Goal: Download file/media

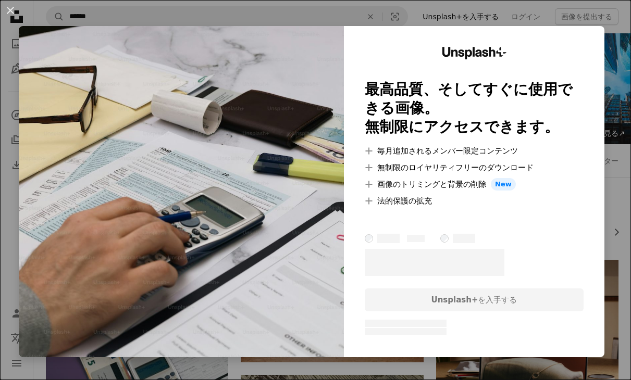
scroll to position [2239, 0]
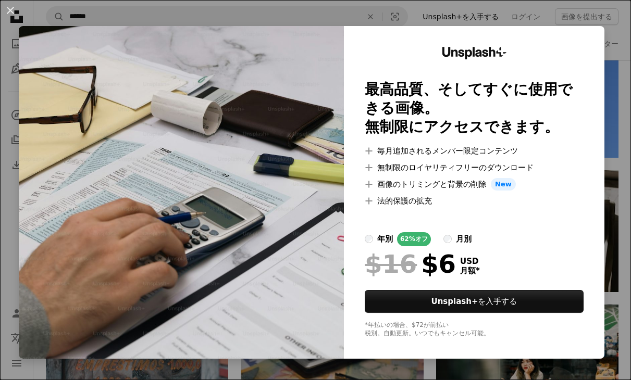
drag, startPoint x: 9, startPoint y: 8, endPoint x: 196, endPoint y: 85, distance: 202.3
click at [11, 8] on button "An X shape" at bounding box center [10, 10] width 13 height 13
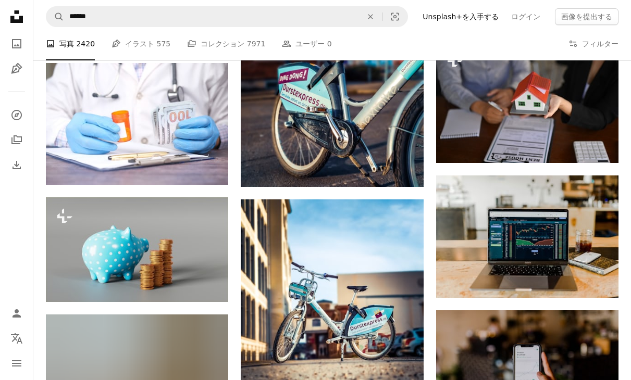
scroll to position [4970, 0]
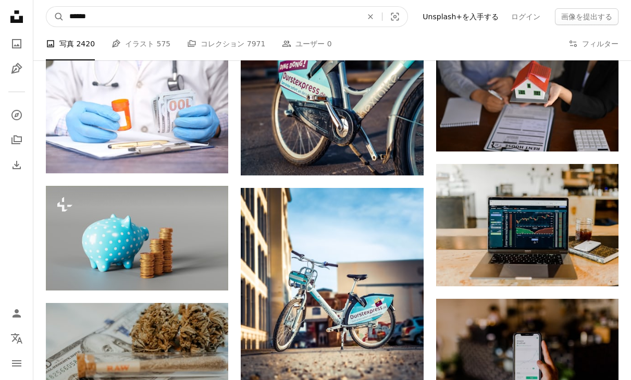
click at [72, 16] on input "******" at bounding box center [211, 17] width 295 height 20
type input "********"
click button "A magnifying glass" at bounding box center [55, 17] width 18 height 20
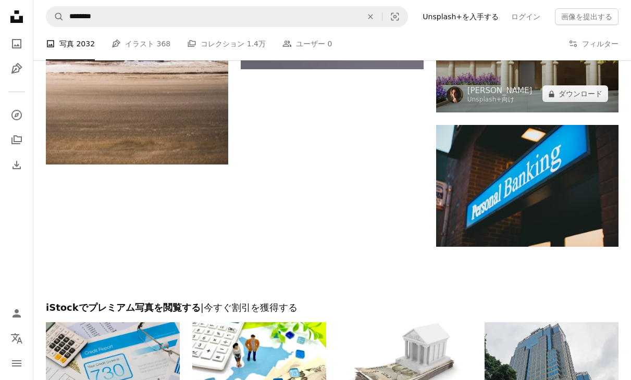
scroll to position [1391, 0]
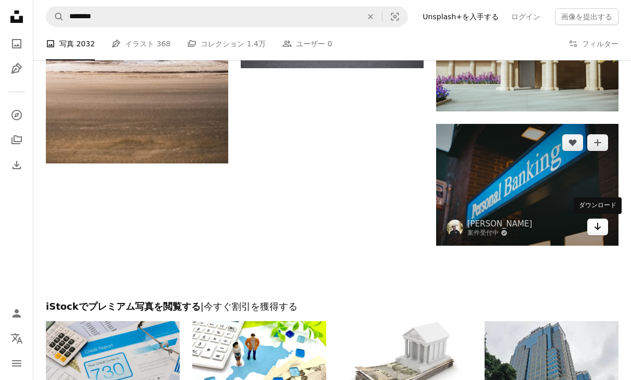
click at [601, 225] on icon "Arrow pointing down" at bounding box center [597, 226] width 8 height 13
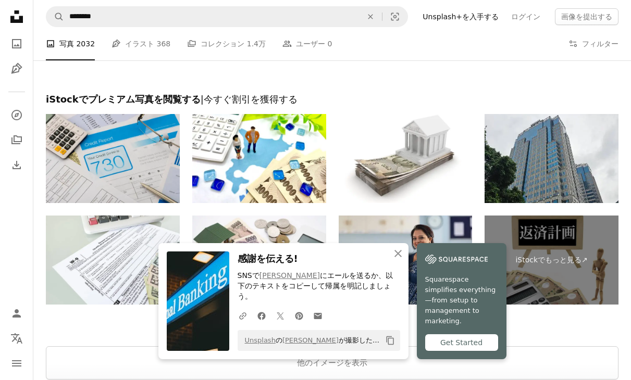
scroll to position [1718, 0]
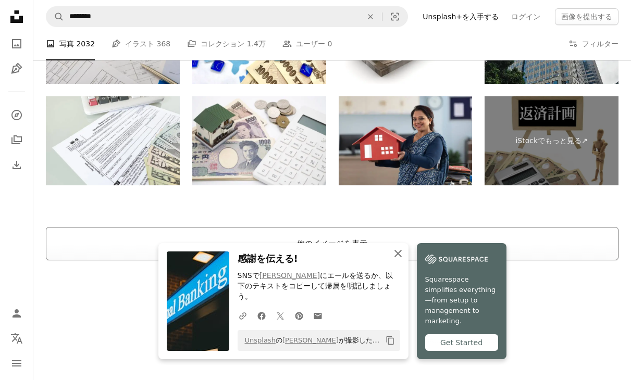
drag, startPoint x: 397, startPoint y: 260, endPoint x: 405, endPoint y: 248, distance: 14.0
click at [397, 260] on icon "An X shape" at bounding box center [398, 253] width 13 height 13
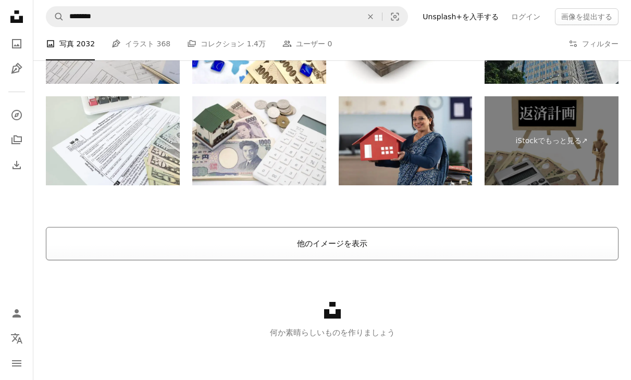
click at [410, 242] on button "他のイメージを表示" at bounding box center [332, 243] width 572 height 33
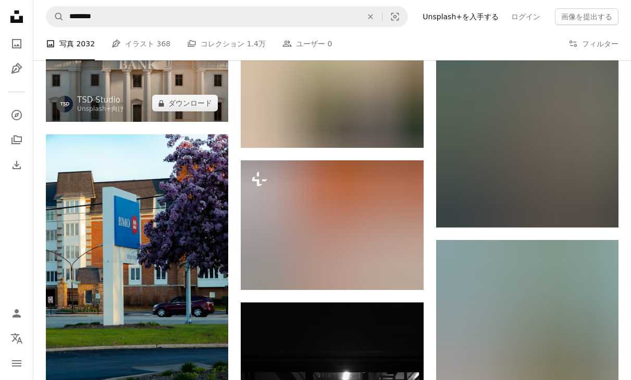
scroll to position [5941, 0]
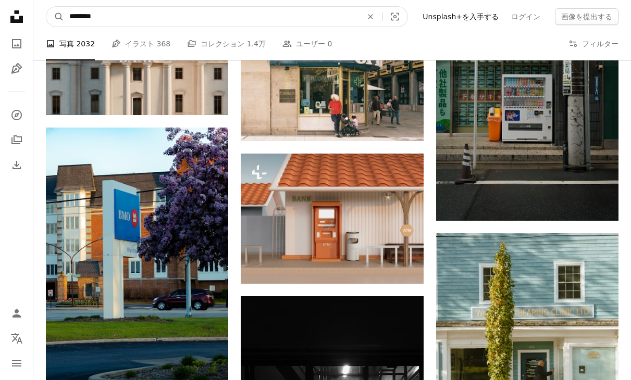
click at [141, 18] on input "********" at bounding box center [211, 17] width 295 height 20
type input "**********"
click button "A magnifying glass" at bounding box center [55, 17] width 18 height 20
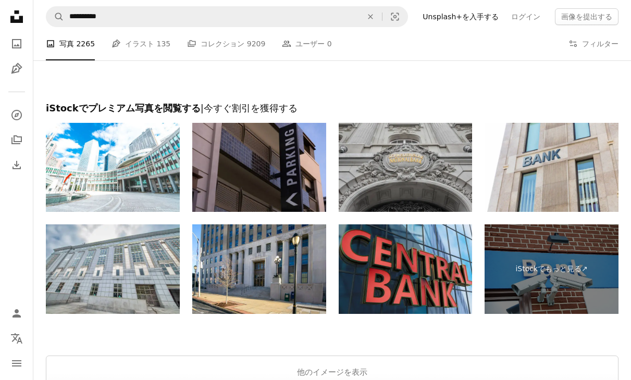
scroll to position [1710, 0]
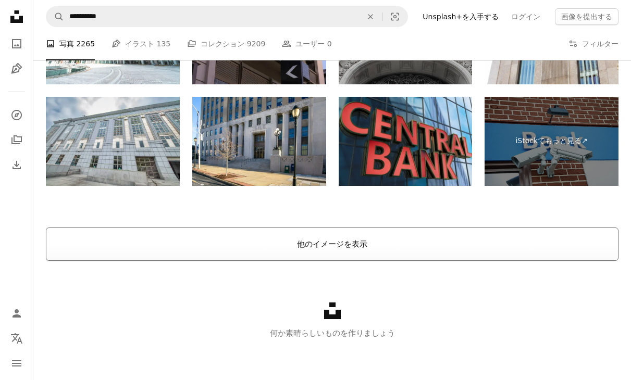
click at [364, 251] on button "他のイメージを表示" at bounding box center [332, 244] width 572 height 33
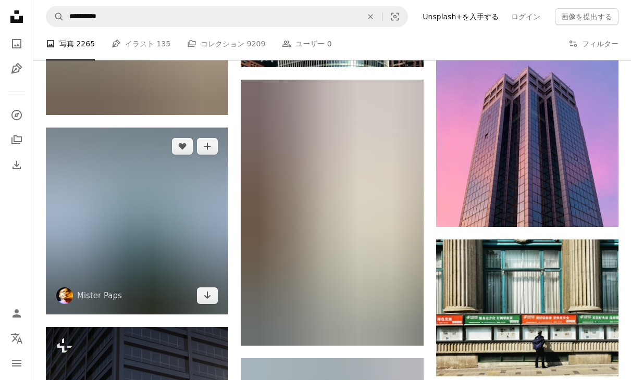
scroll to position [6903, 0]
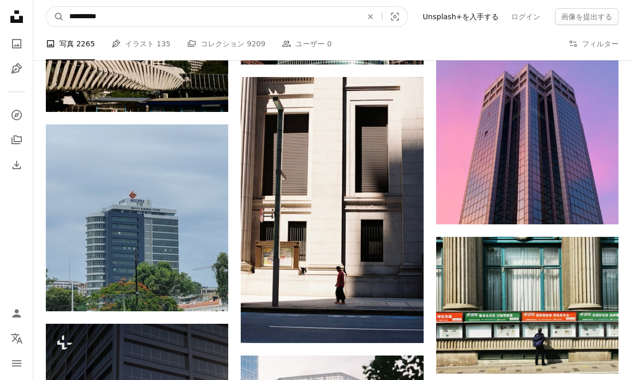
drag, startPoint x: 109, startPoint y: 17, endPoint x: 2, endPoint y: 16, distance: 107.8
type input "*****"
click at [46, 7] on button "A magnifying glass" at bounding box center [55, 17] width 18 height 20
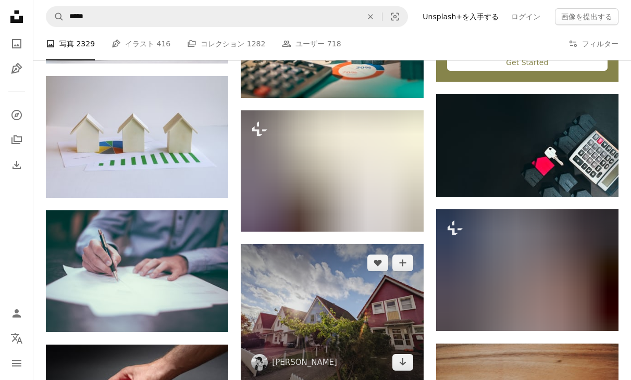
scroll to position [434, 0]
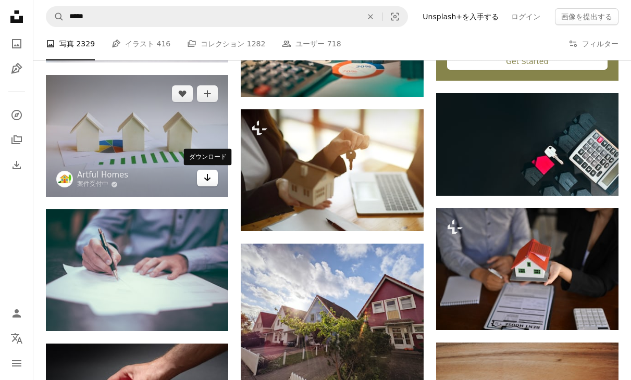
click at [205, 181] on icon "Arrow pointing down" at bounding box center [207, 177] width 8 height 13
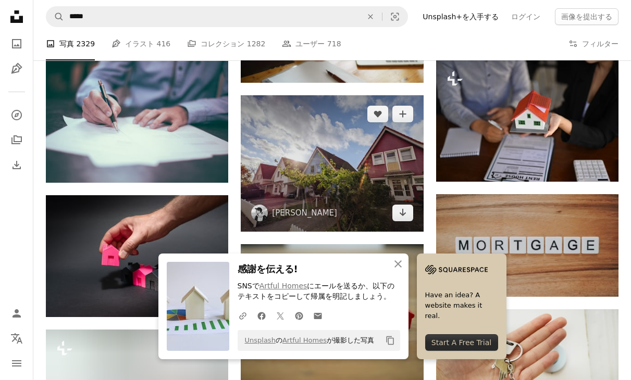
scroll to position [583, 0]
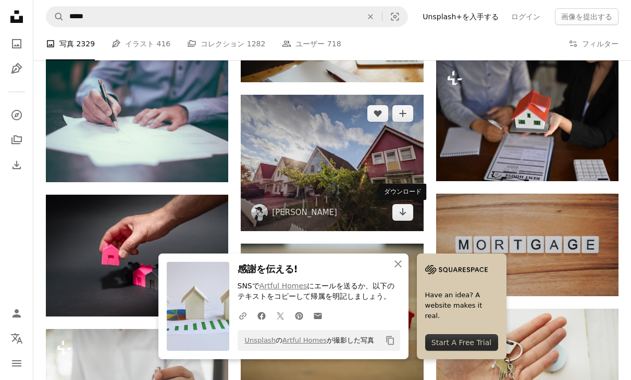
click at [422, 192] on div "ダウンロード" at bounding box center [403, 192] width 48 height 17
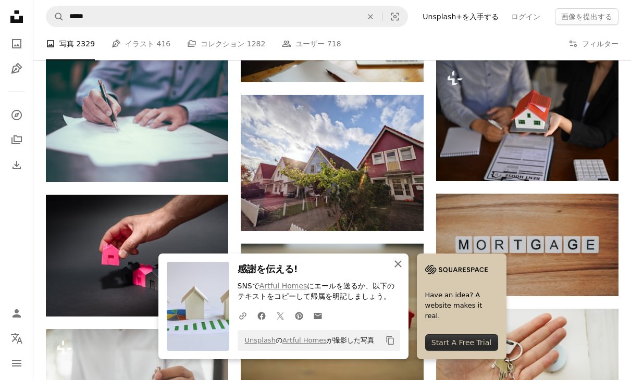
click at [389, 270] on button "An X shape 閉じる" at bounding box center [398, 264] width 21 height 21
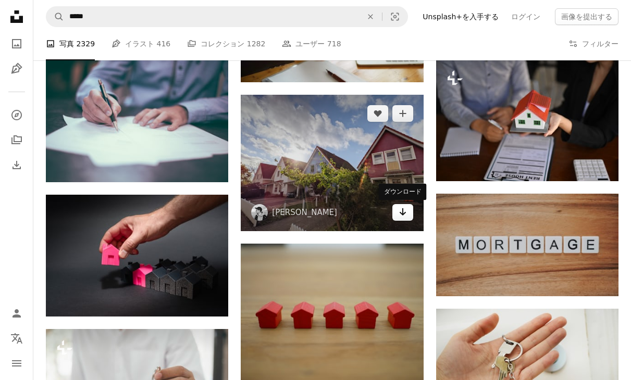
click at [407, 216] on link "Arrow pointing down" at bounding box center [402, 212] width 21 height 17
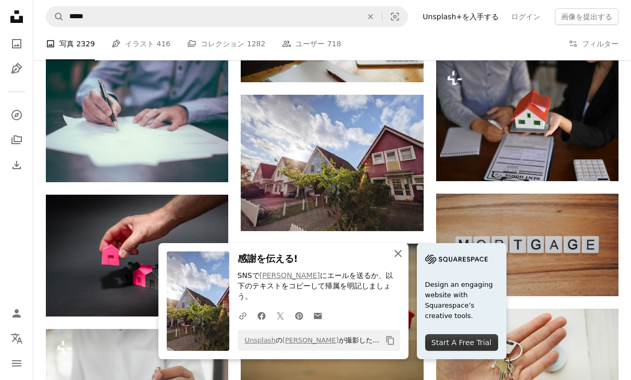
click at [398, 260] on icon "An X shape" at bounding box center [398, 253] width 13 height 13
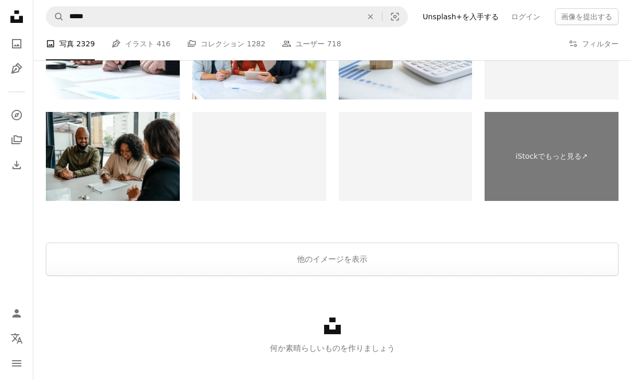
scroll to position [1526, 0]
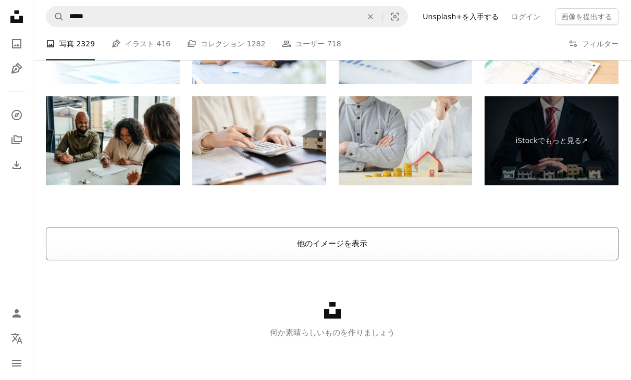
click at [365, 250] on button "他のイメージを表示" at bounding box center [332, 243] width 572 height 33
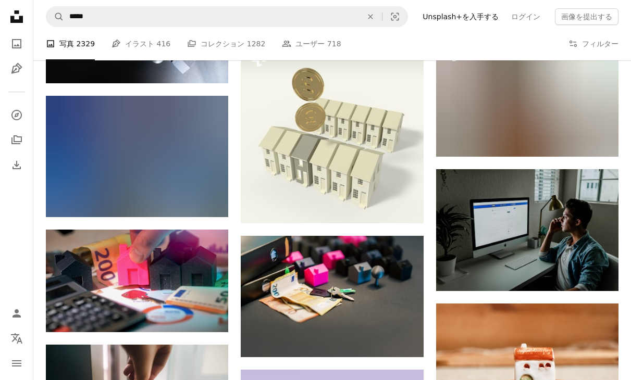
scroll to position [3388, 0]
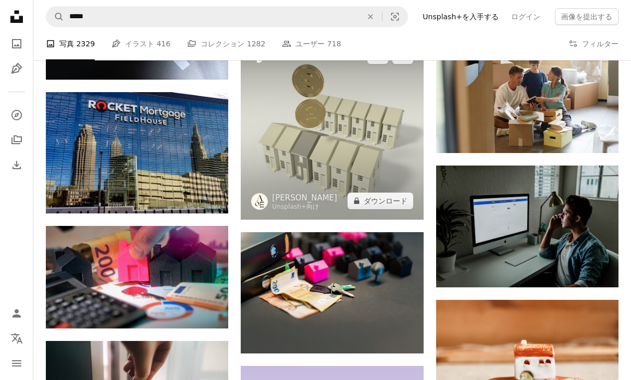
drag, startPoint x: 398, startPoint y: 206, endPoint x: 420, endPoint y: 216, distance: 24.5
click at [420, 216] on div "Plus sign for Unsplash+ A heart A plus sign [PERSON_NAME] Unsplash+ 向け A lock ダ…" at bounding box center [332, 128] width 182 height 182
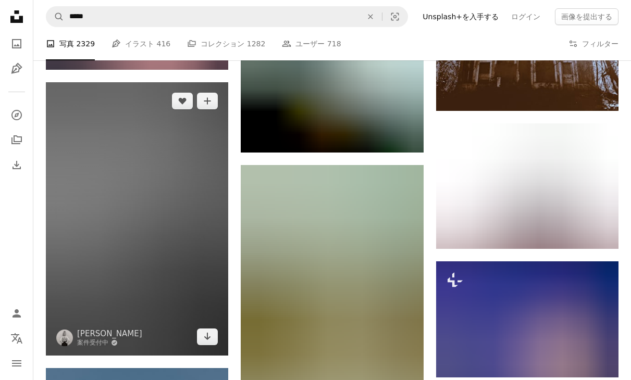
scroll to position [9216, 0]
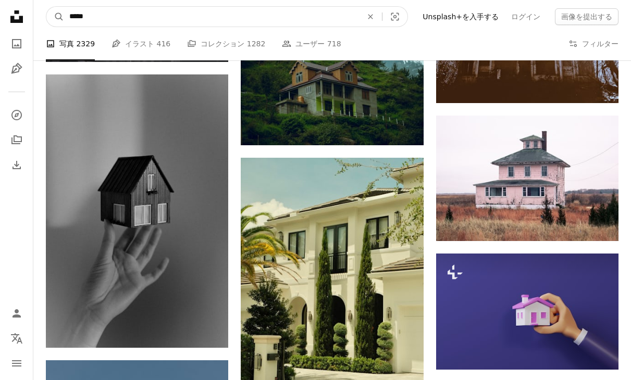
click at [347, 15] on input "*****" at bounding box center [211, 17] width 295 height 20
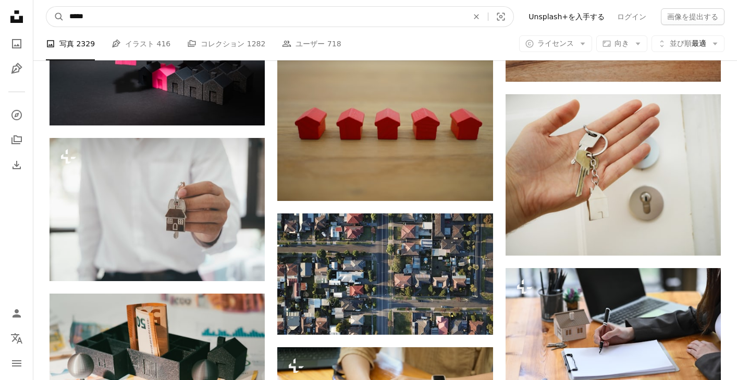
scroll to position [888, 0]
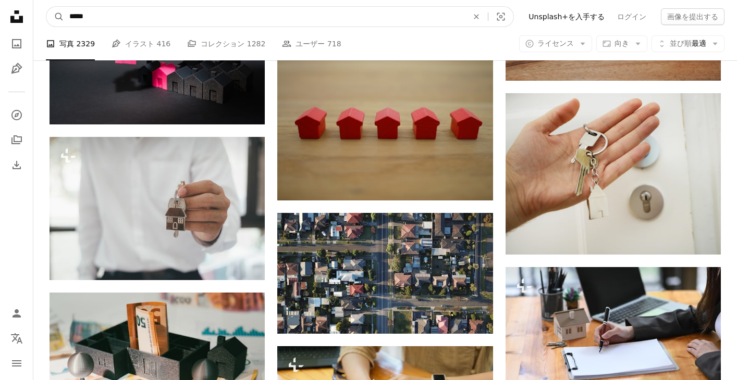
drag, startPoint x: 137, startPoint y: 21, endPoint x: -11, endPoint y: 4, distance: 149.4
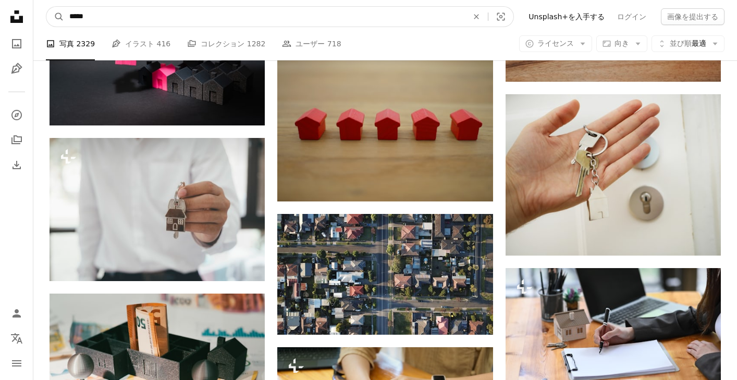
type input "*****"
click button "A magnifying glass" at bounding box center [55, 17] width 18 height 20
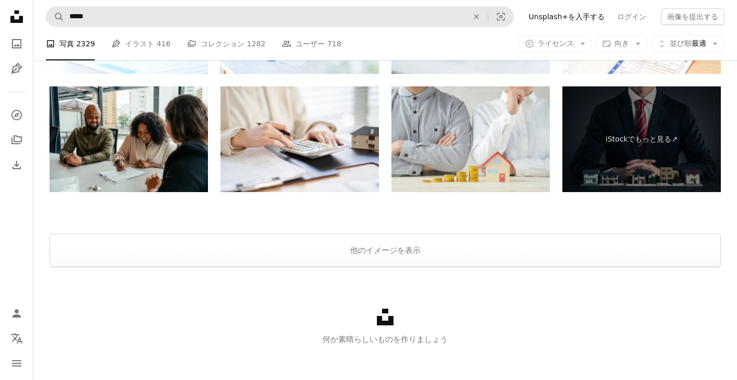
scroll to position [1728, 0]
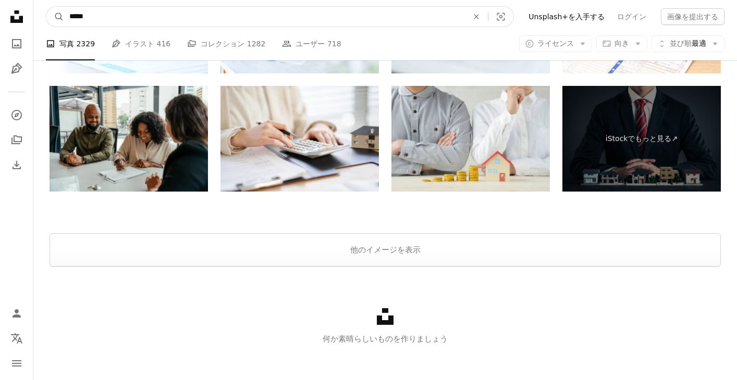
drag, startPoint x: 123, startPoint y: 14, endPoint x: 7, endPoint y: 7, distance: 115.8
type input "**"
click at [46, 7] on button "A magnifying glass" at bounding box center [55, 17] width 18 height 20
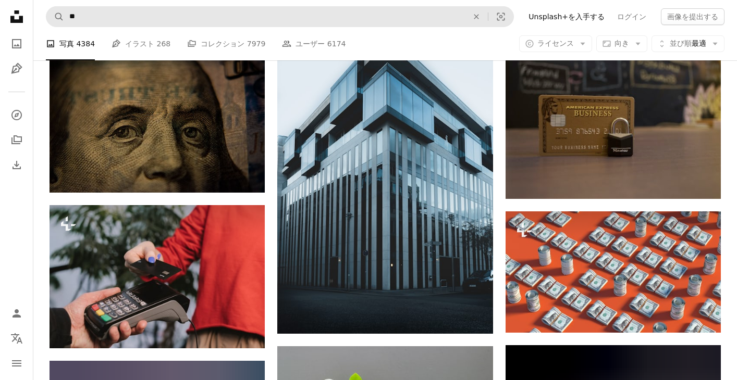
scroll to position [4924, 0]
